Goal: Transaction & Acquisition: Download file/media

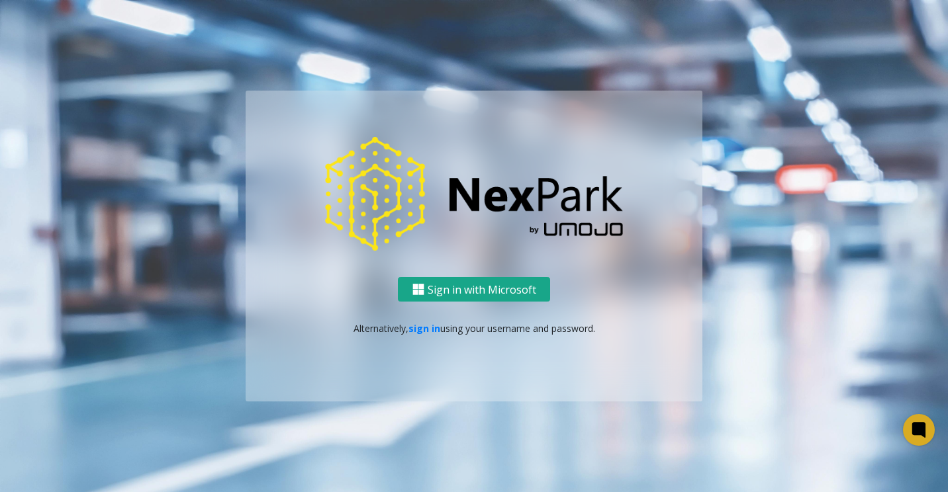
click at [494, 285] on button "Sign in with Microsoft" at bounding box center [474, 289] width 152 height 24
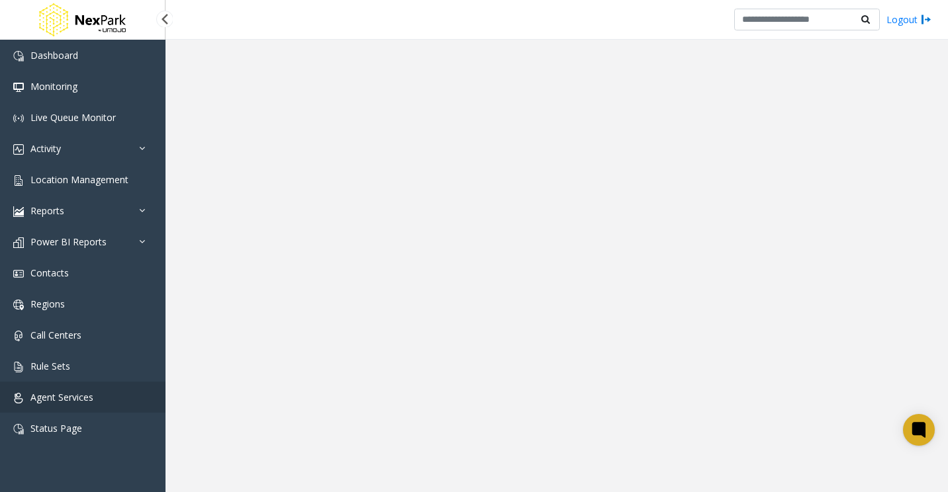
click at [84, 396] on span "Agent Services" at bounding box center [61, 397] width 63 height 13
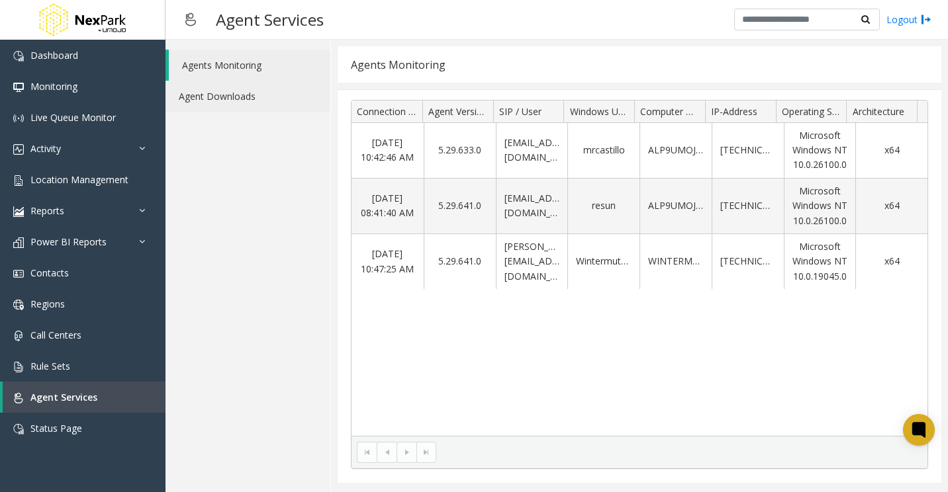
click at [244, 106] on link "Agent Downloads" at bounding box center [247, 96] width 165 height 31
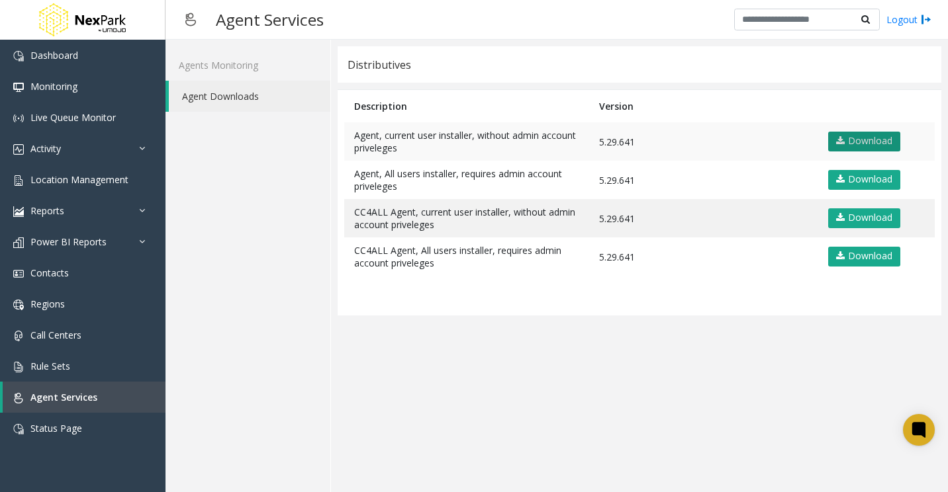
click at [871, 141] on link "Download" at bounding box center [864, 142] width 72 height 20
